Goal: Navigation & Orientation: Find specific page/section

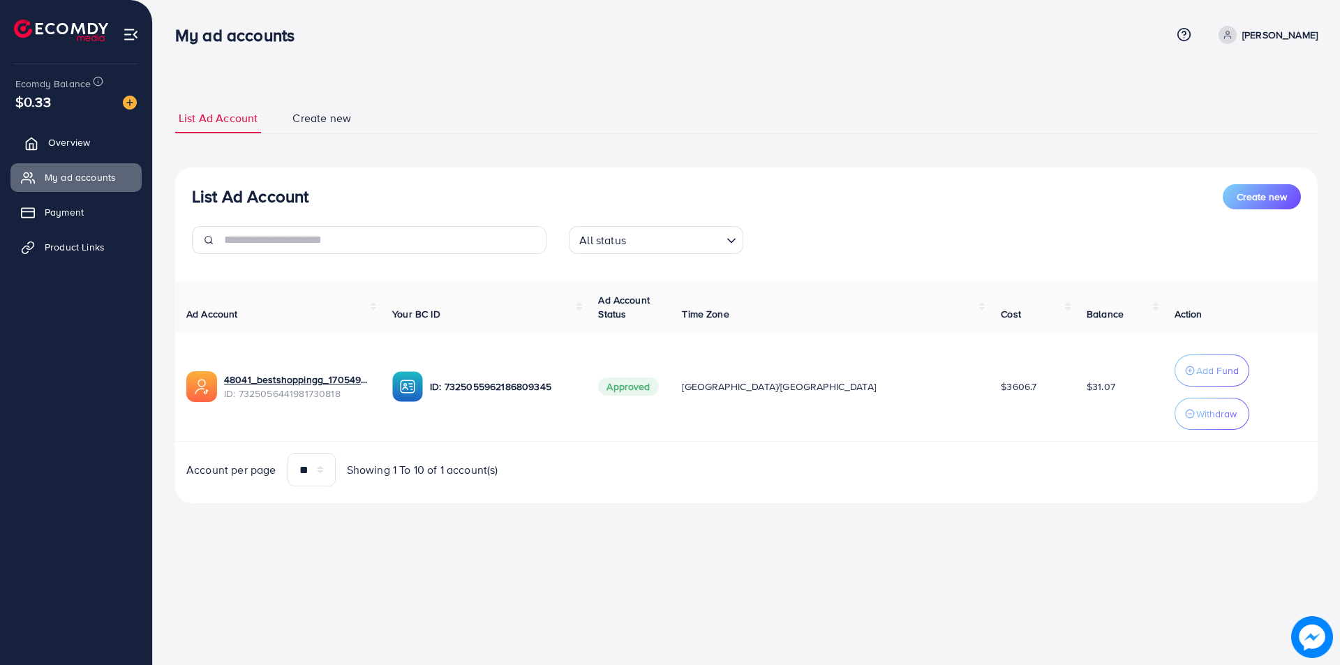
click at [70, 149] on span "Overview" at bounding box center [69, 142] width 42 height 14
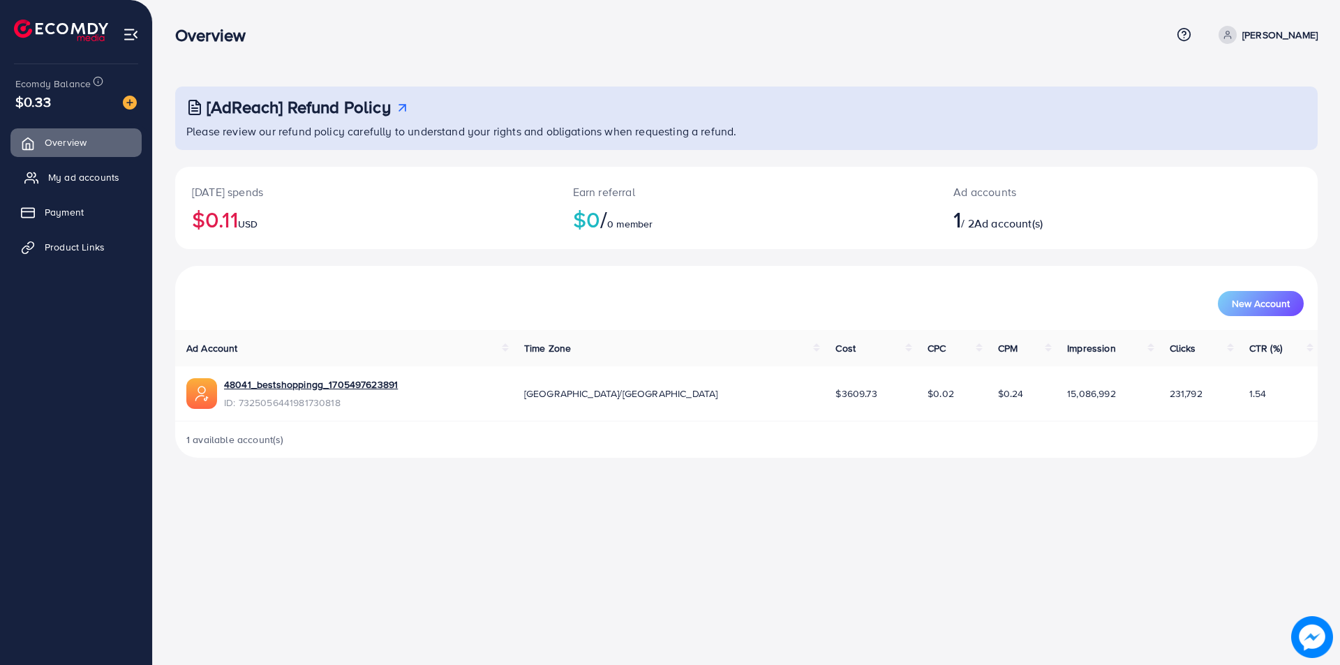
click at [61, 175] on span "My ad accounts" at bounding box center [83, 177] width 71 height 14
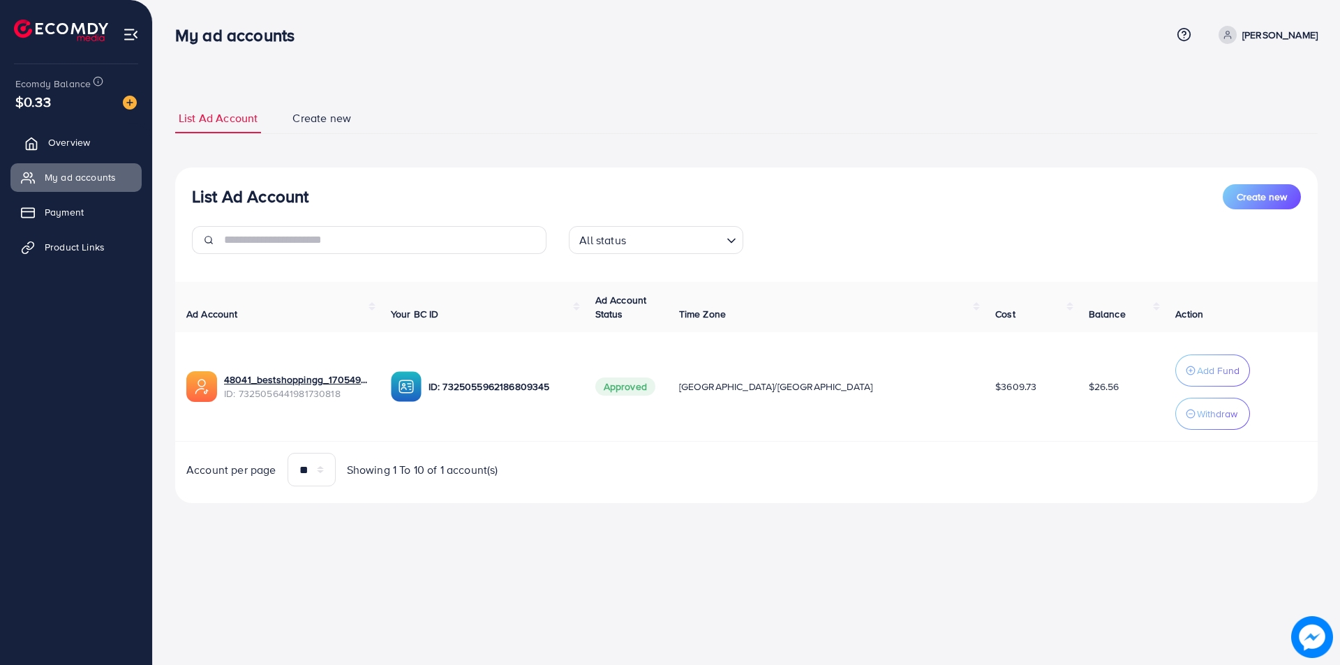
click at [88, 151] on link "Overview" at bounding box center [75, 142] width 131 height 28
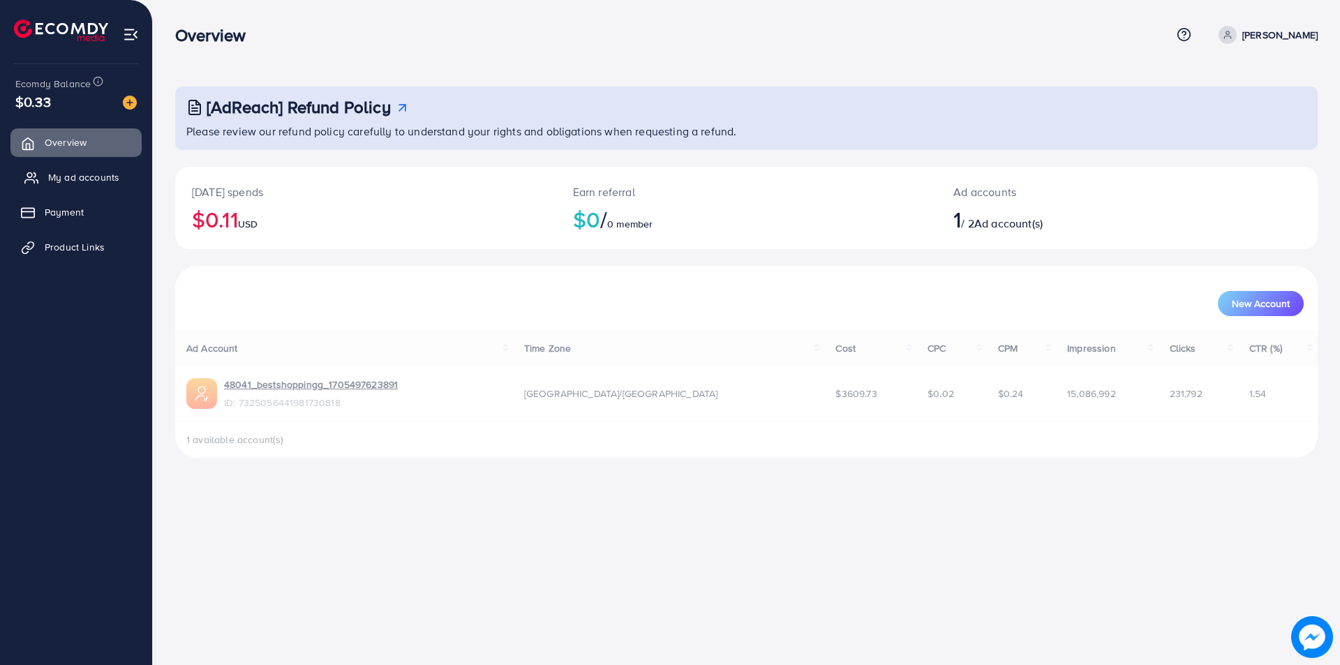
click at [73, 171] on span "My ad accounts" at bounding box center [83, 177] width 71 height 14
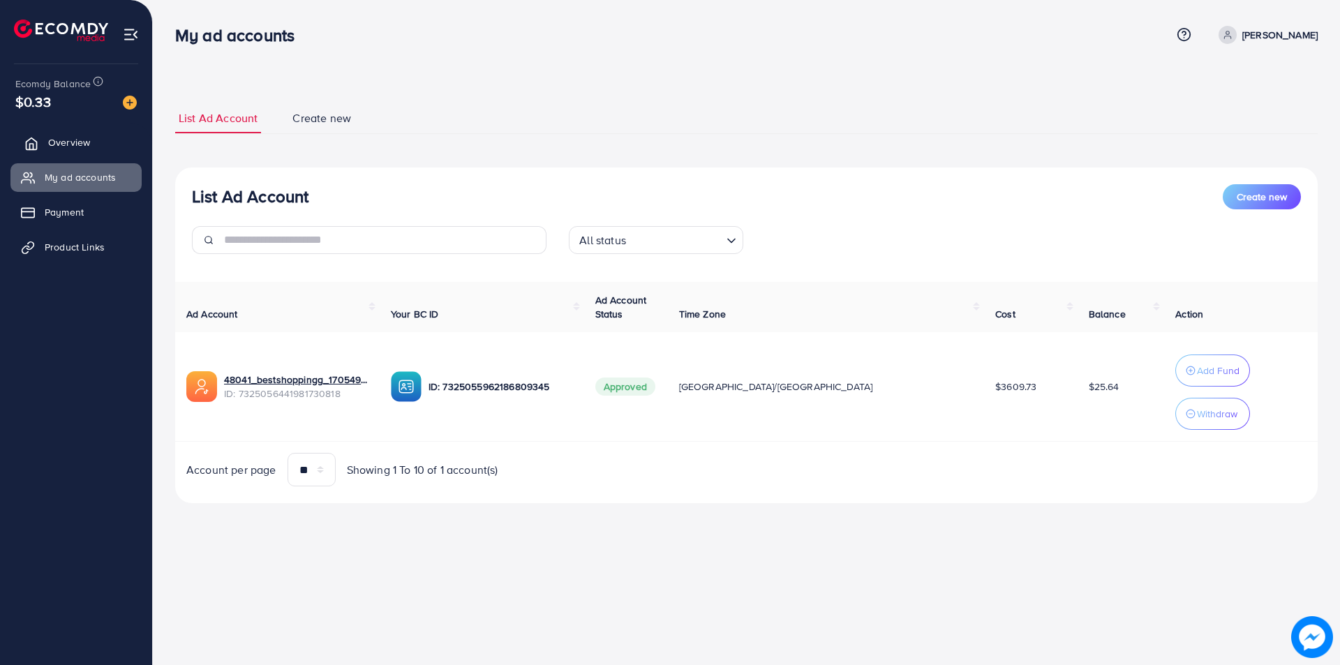
click at [73, 156] on link "Overview" at bounding box center [75, 142] width 131 height 28
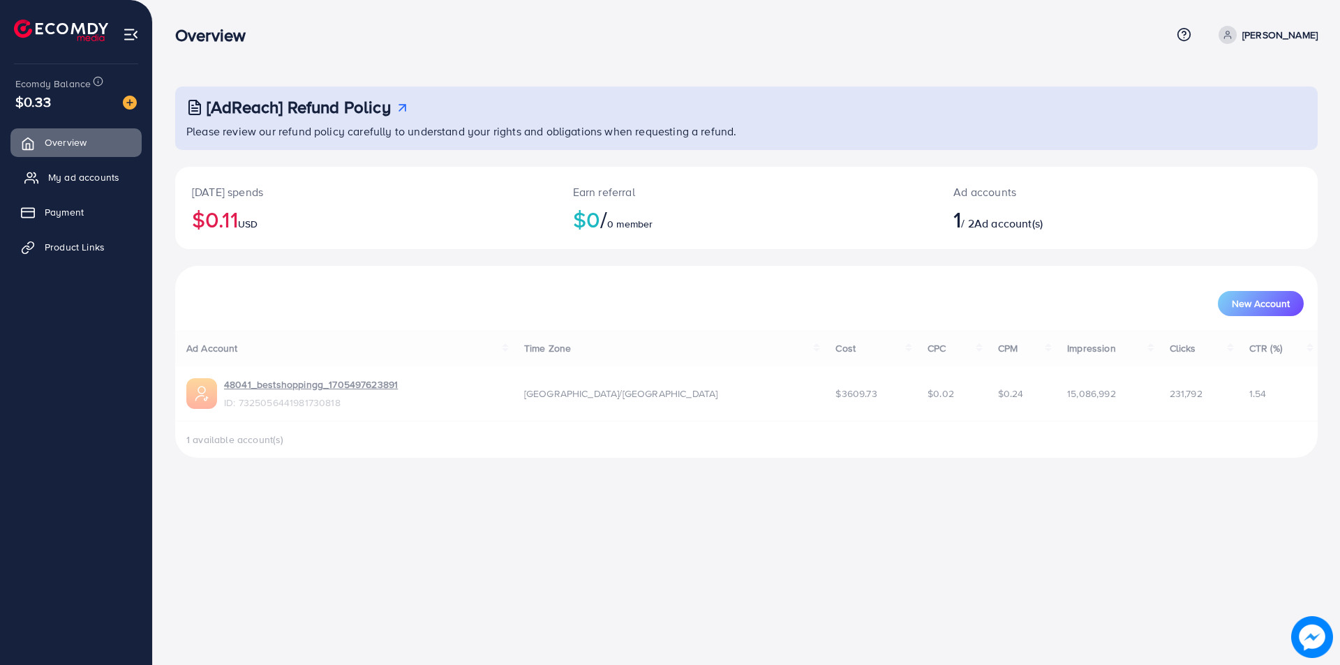
click at [66, 177] on span "My ad accounts" at bounding box center [83, 177] width 71 height 14
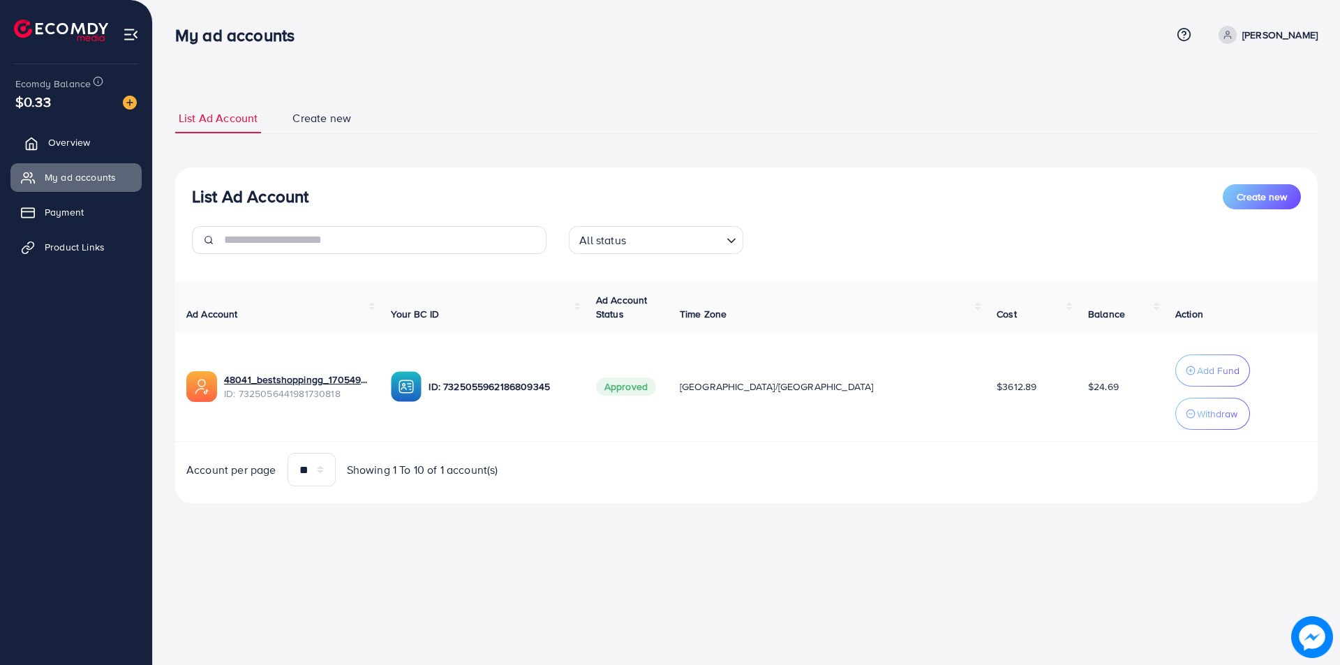
click at [86, 135] on link "Overview" at bounding box center [75, 142] width 131 height 28
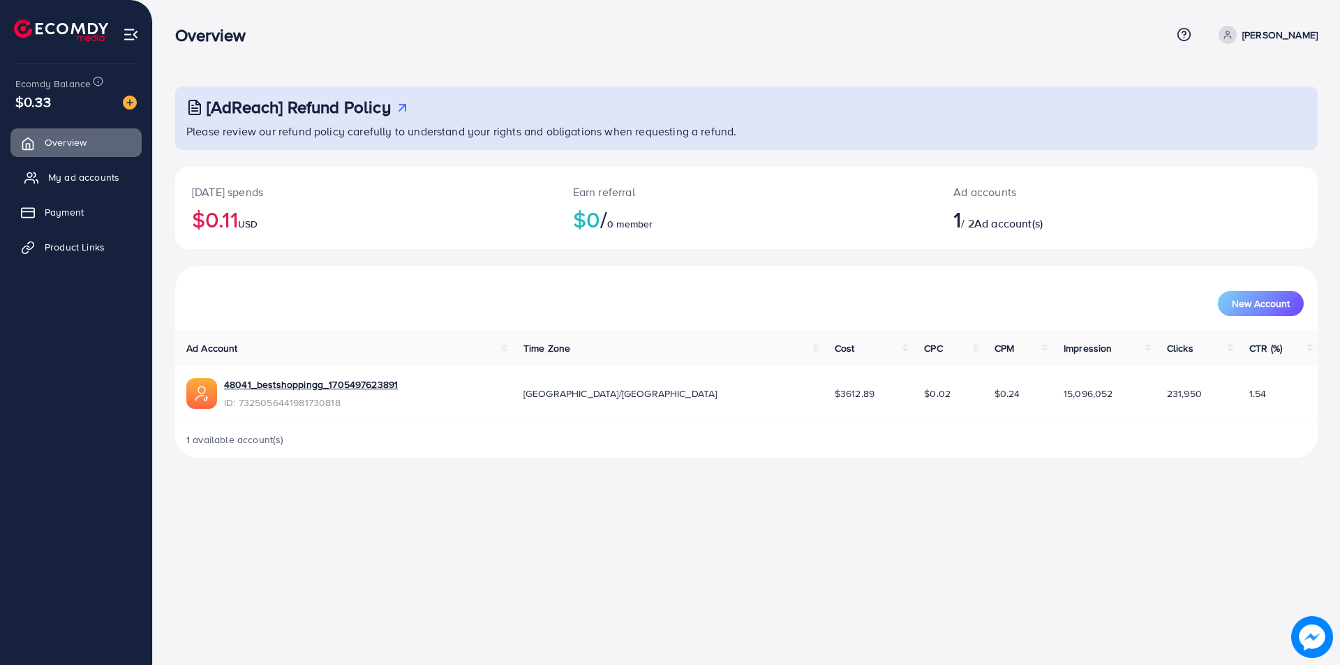
click at [73, 179] on span "My ad accounts" at bounding box center [83, 177] width 71 height 14
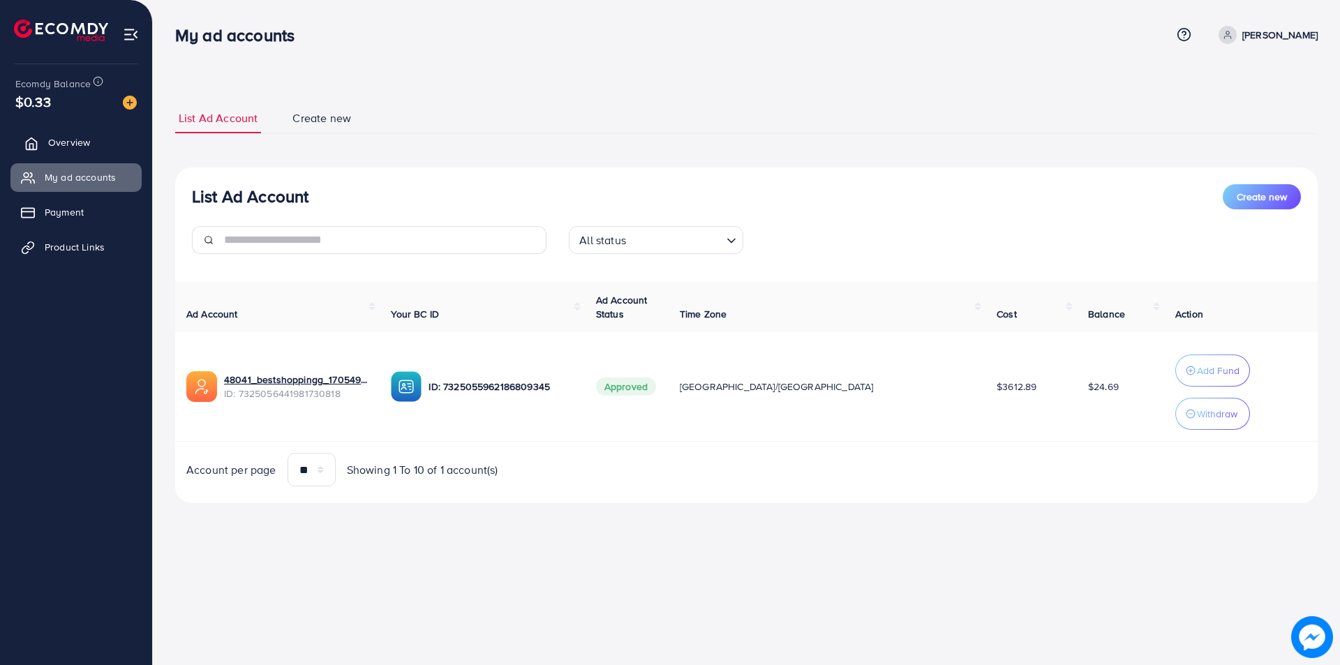
click at [51, 148] on span "Overview" at bounding box center [69, 142] width 42 height 14
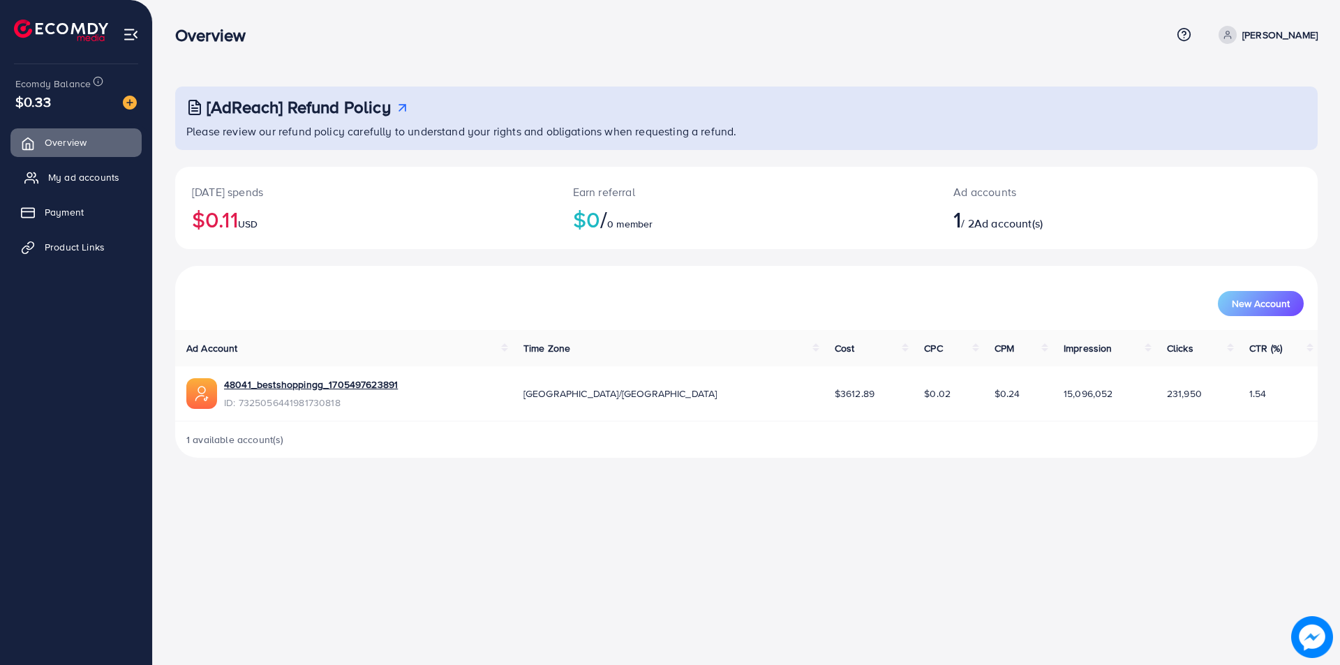
click at [80, 182] on span "My ad accounts" at bounding box center [83, 177] width 71 height 14
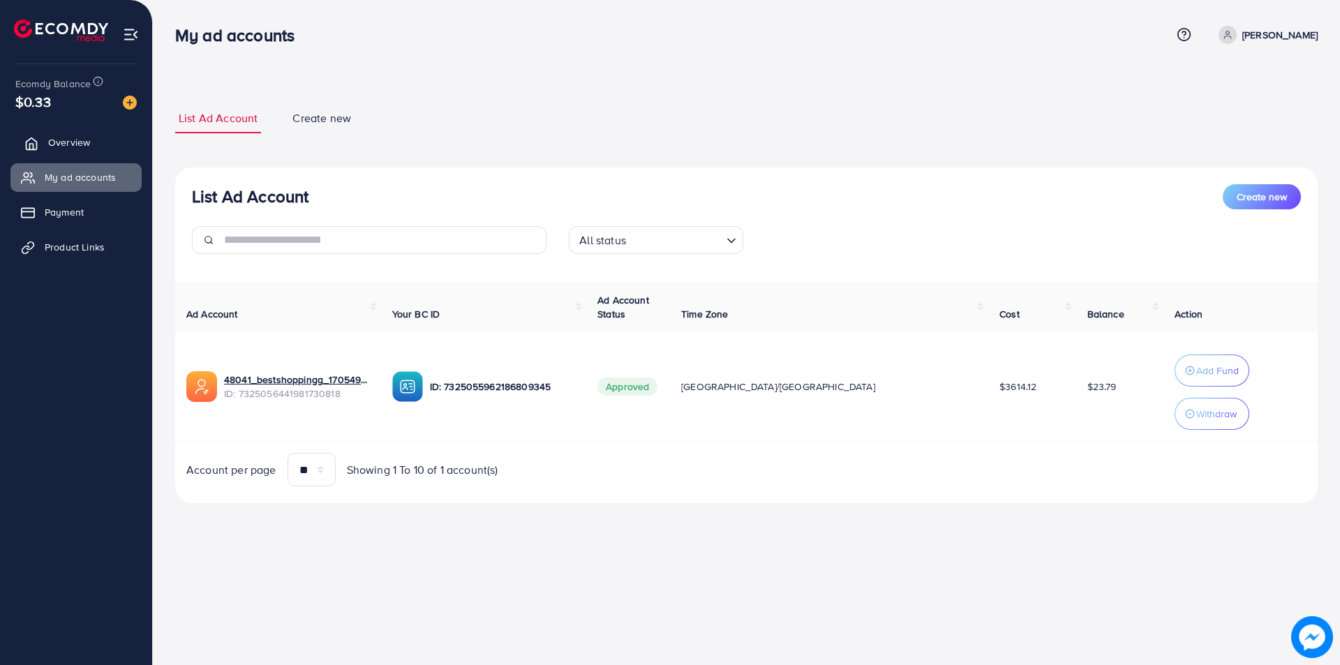
click at [77, 143] on span "Overview" at bounding box center [69, 142] width 42 height 14
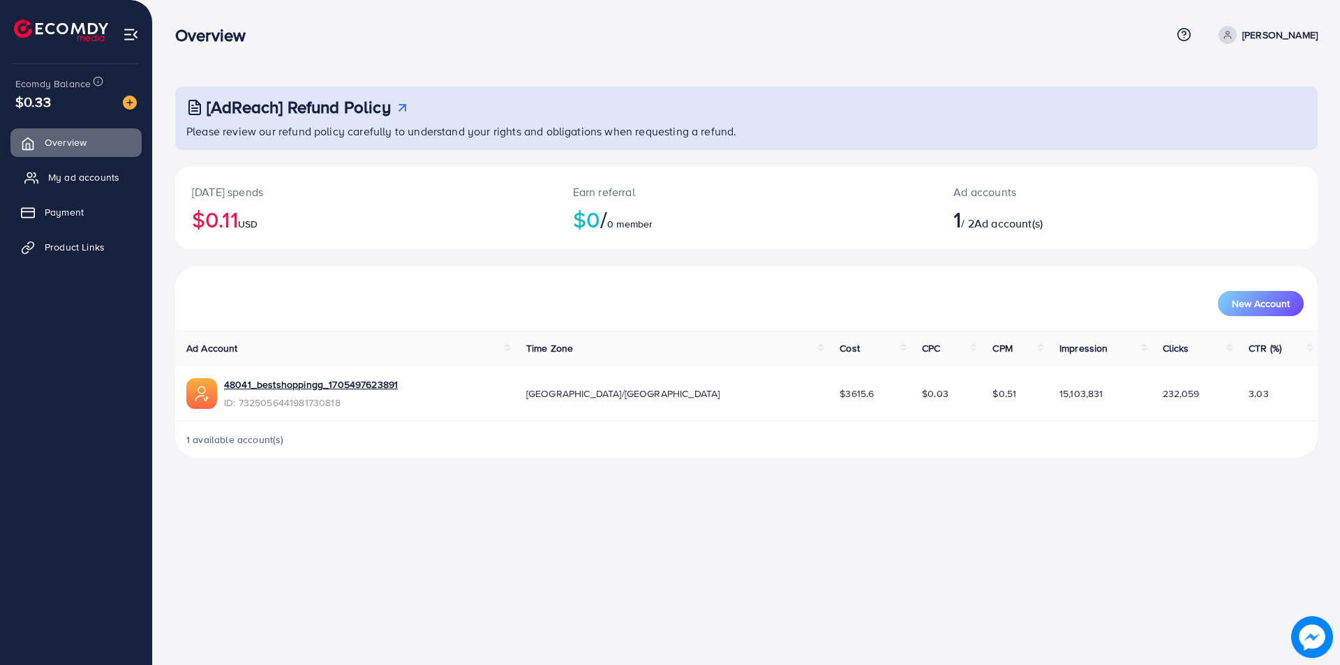
click at [64, 181] on span "My ad accounts" at bounding box center [83, 177] width 71 height 14
